Goal: Information Seeking & Learning: Learn about a topic

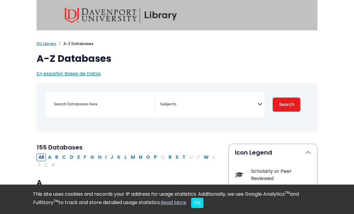
select select "Database Subject Filter"
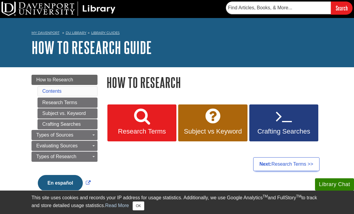
click at [141, 131] on span "Research Terms" at bounding box center [142, 132] width 60 height 8
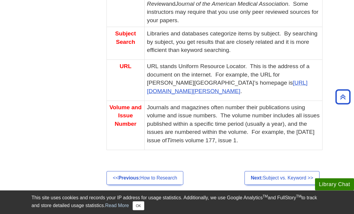
scroll to position [565, 0]
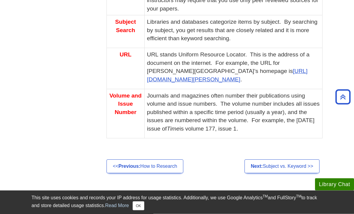
click at [130, 164] on strong "Previous:" at bounding box center [130, 166] width 22 height 5
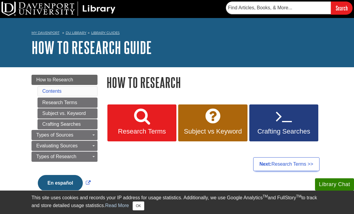
click at [234, 126] on link "Subject vs Keyword" at bounding box center [212, 123] width 69 height 37
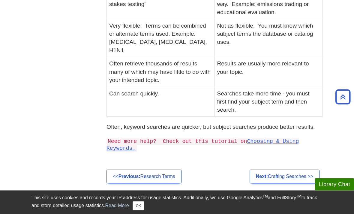
scroll to position [220, 0]
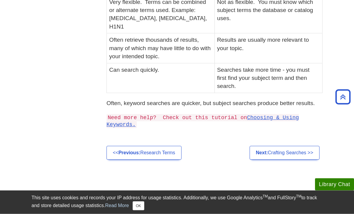
click at [127, 150] on strong "Previous:" at bounding box center [130, 152] width 22 height 5
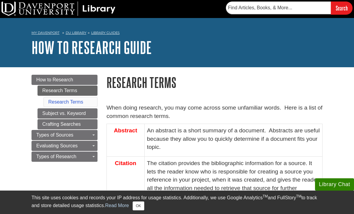
click at [58, 90] on link "Research Terms" at bounding box center [68, 91] width 60 height 10
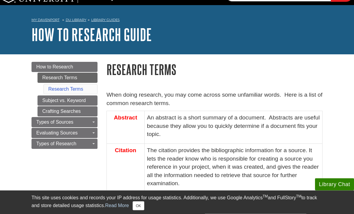
scroll to position [13, 0]
click at [54, 77] on link "Research Terms" at bounding box center [68, 78] width 60 height 10
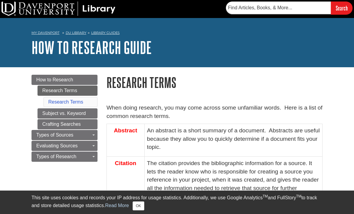
click at [56, 75] on link "How to Research" at bounding box center [65, 80] width 66 height 10
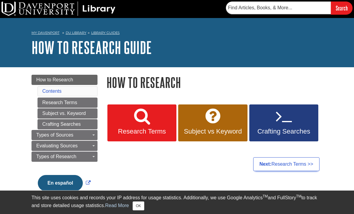
click at [296, 120] on link "Crafting Searches" at bounding box center [284, 123] width 69 height 37
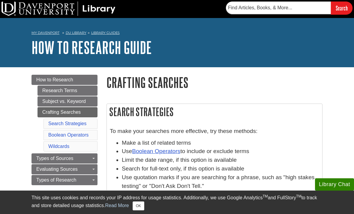
click at [155, 153] on link "Boolean Operators" at bounding box center [156, 151] width 48 height 6
click at [60, 114] on link "Crafting Searches" at bounding box center [68, 112] width 60 height 10
click at [54, 89] on link "Research Terms" at bounding box center [68, 91] width 60 height 10
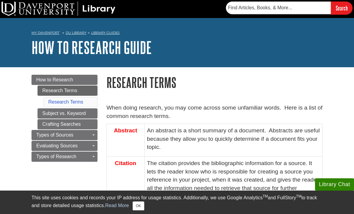
click at [65, 127] on link "Crafting Searches" at bounding box center [68, 124] width 60 height 10
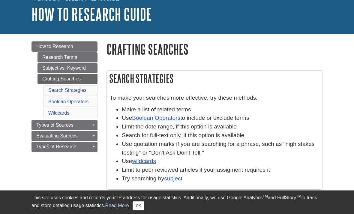
scroll to position [33, 0]
click at [50, 125] on span "Types of Sources" at bounding box center [54, 125] width 37 height 5
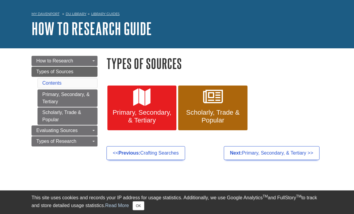
scroll to position [19, 0]
click at [140, 113] on span "Primary, Secondary, & Tertiary" at bounding box center [142, 117] width 60 height 16
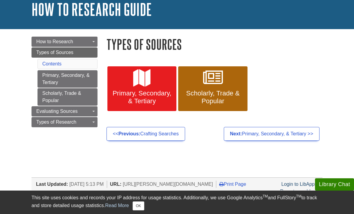
click at [20, 88] on body "Library Chat This site uses cookies and records your IP address for usage stati…" at bounding box center [177, 133] width 354 height 342
click at [92, 111] on link "Toggle Dropdown" at bounding box center [93, 111] width 8 height 10
click at [93, 125] on div "Guide Page Menu" at bounding box center [177, 107] width 354 height 214
click at [20, 86] on body "Library Chat This site uses cookies and records your IP address for usage stati…" at bounding box center [177, 133] width 354 height 342
click at [226, 90] on span "Scholarly, Trade & Popular" at bounding box center [213, 98] width 60 height 16
